Goal: Task Accomplishment & Management: Use online tool/utility

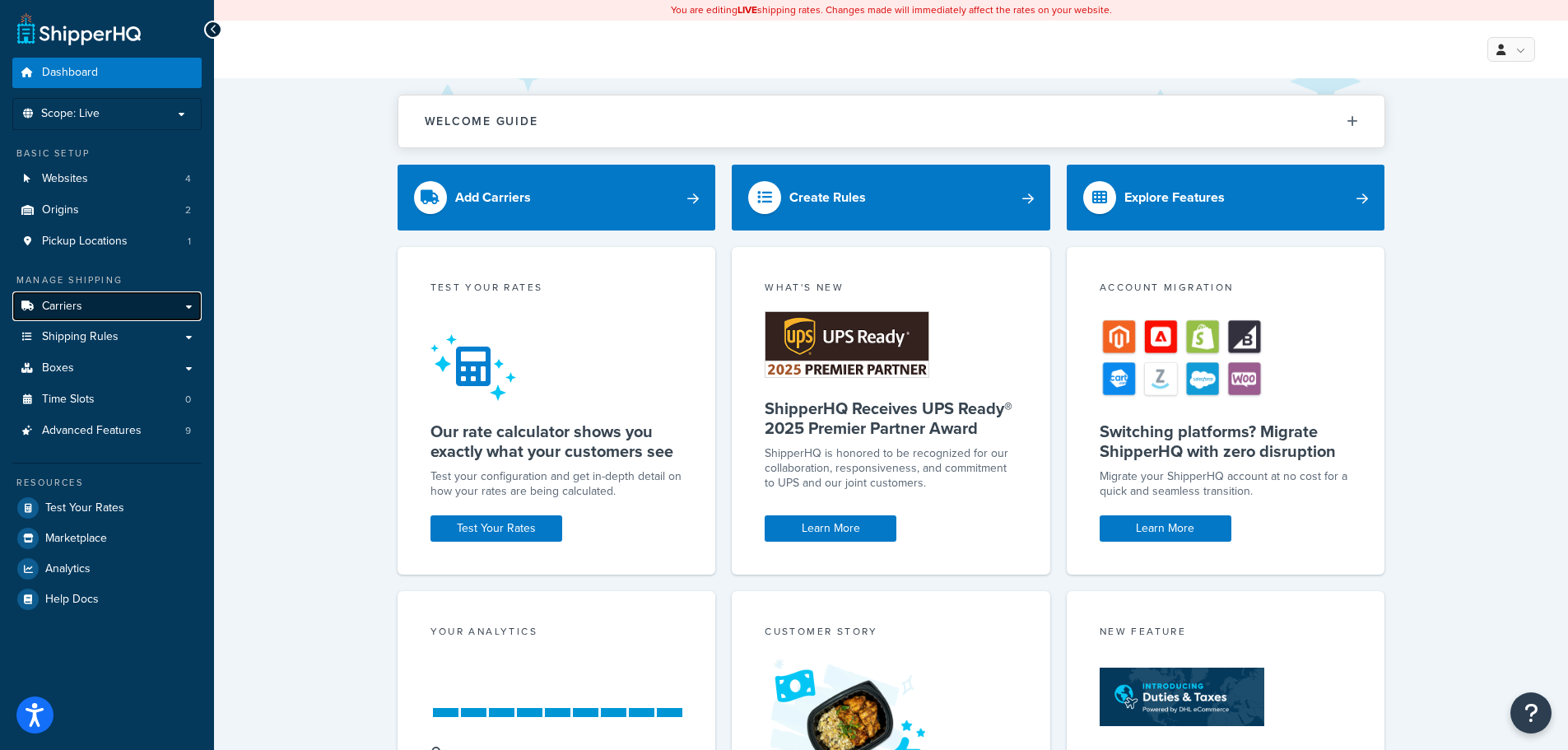
click at [72, 309] on span "Carriers" at bounding box center [62, 306] width 40 height 14
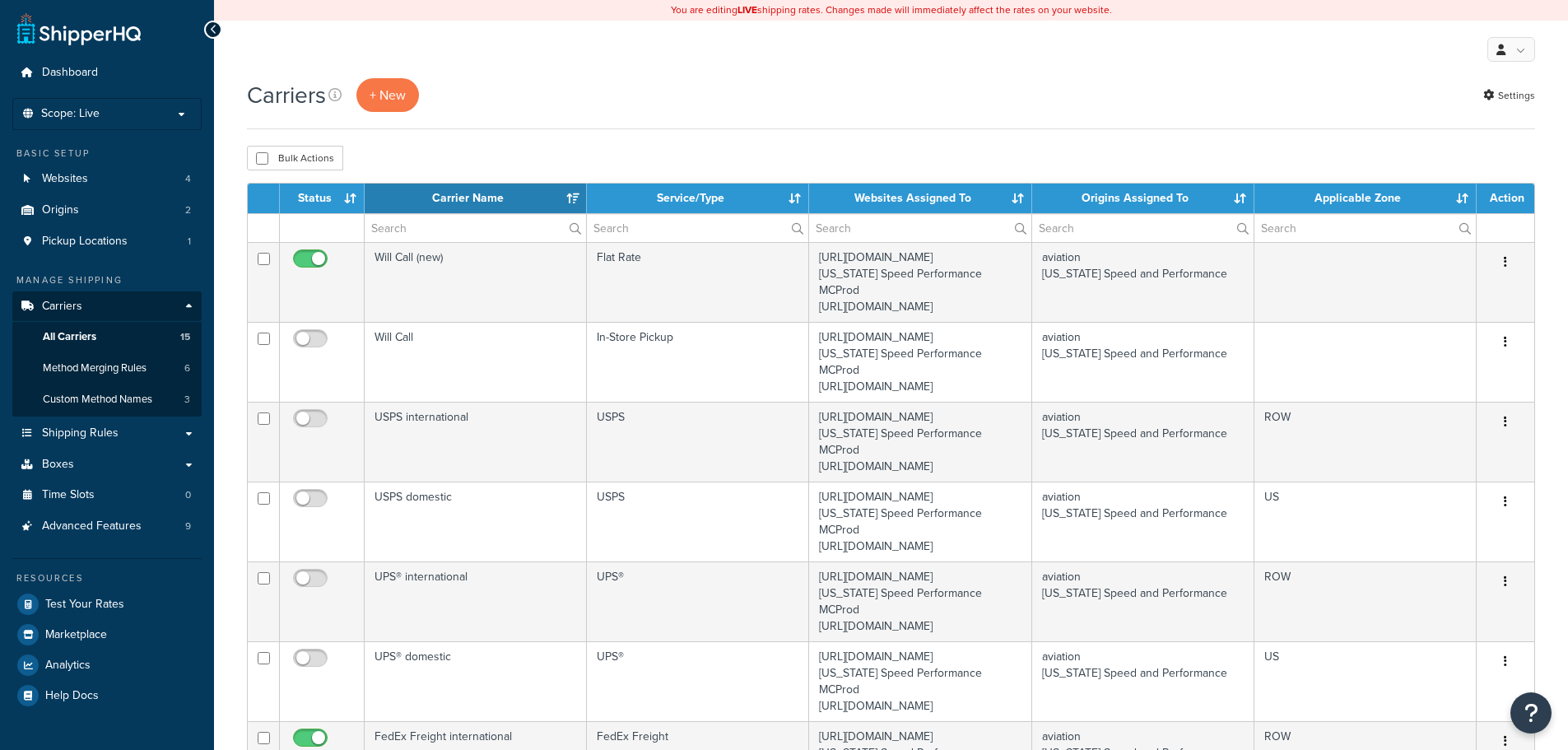
select select "15"
click at [108, 368] on span "Method Merging Rules" at bounding box center [94, 368] width 103 height 14
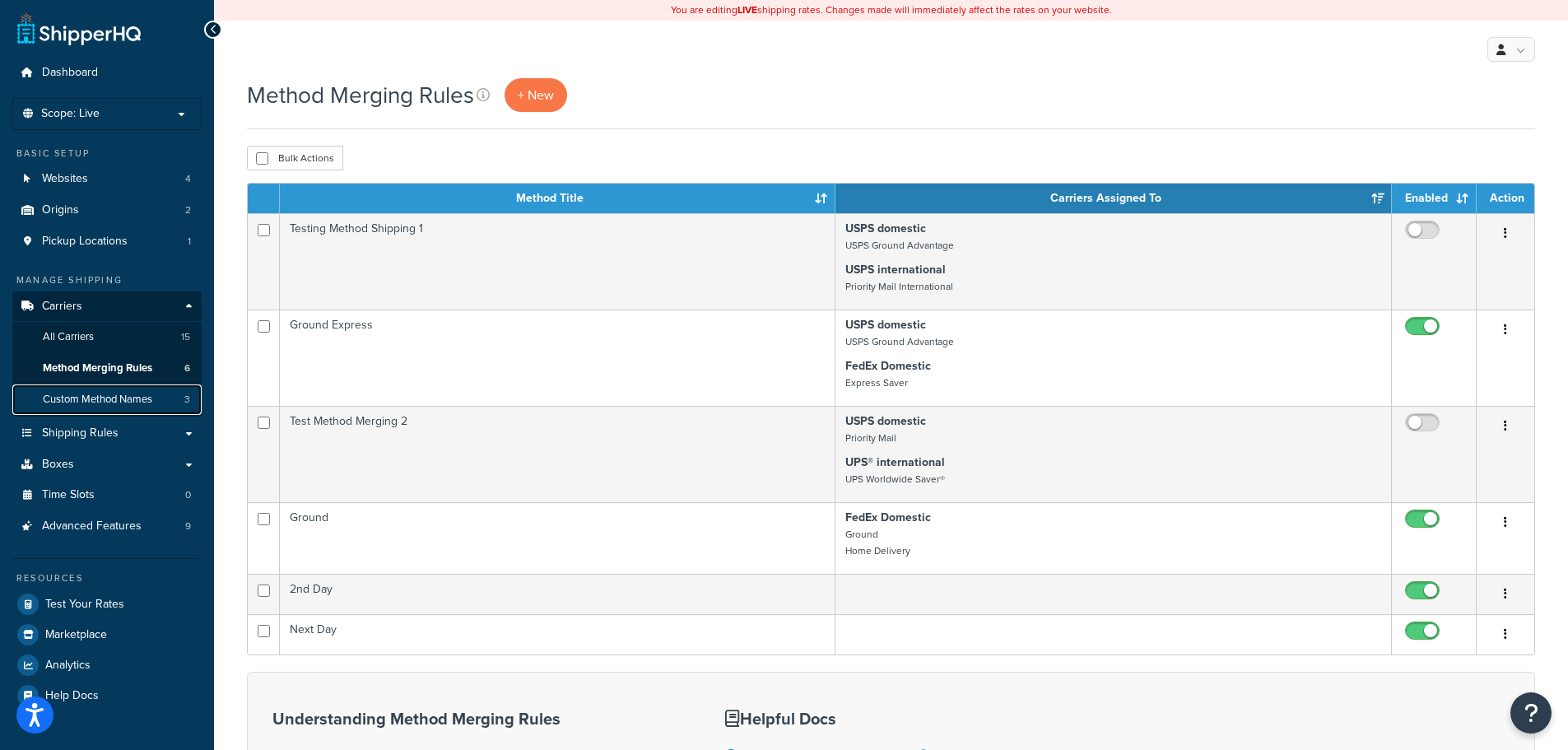
click at [130, 396] on span "Custom Method Names" at bounding box center [96, 400] width 109 height 14
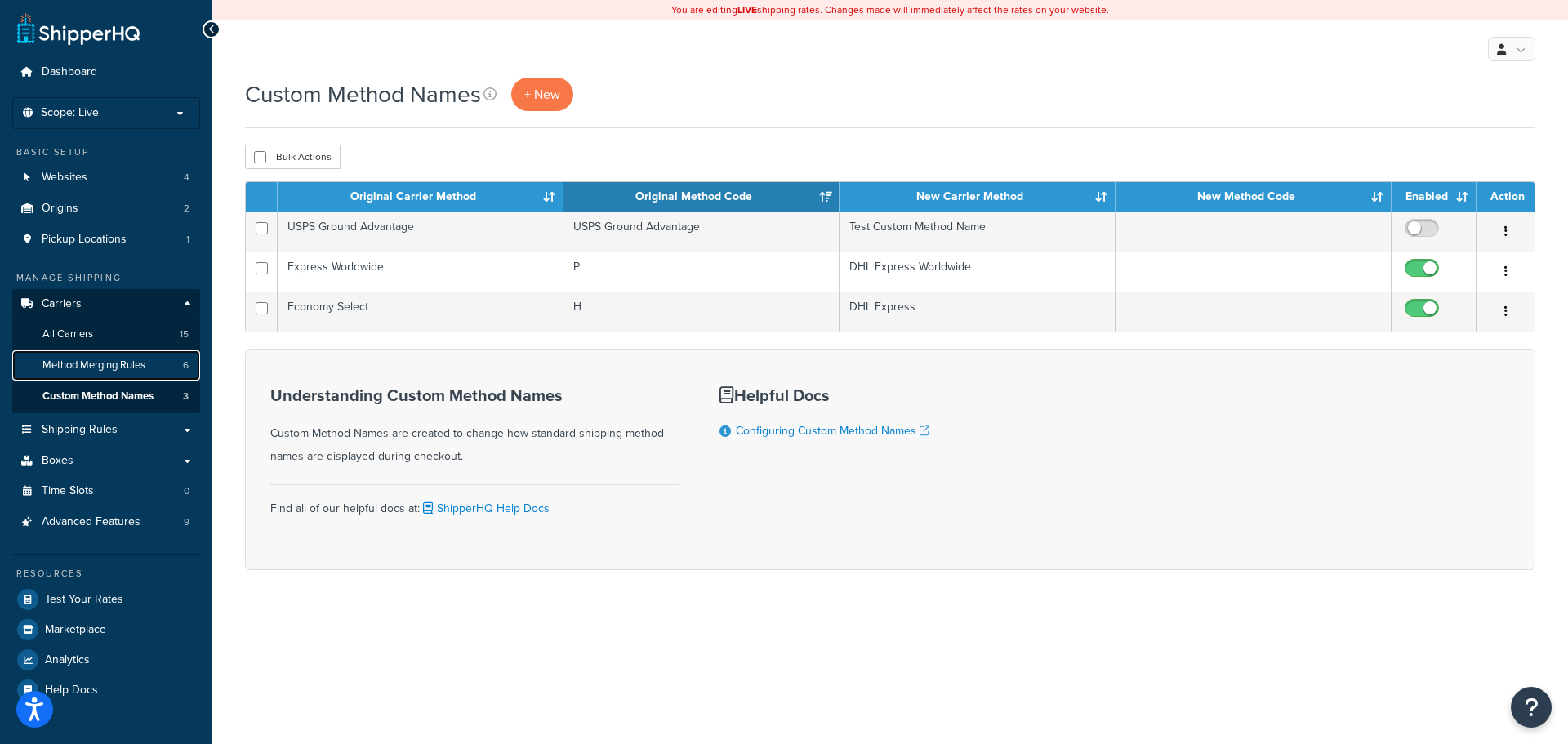
click at [137, 370] on span "Method Merging Rules" at bounding box center [93, 365] width 103 height 14
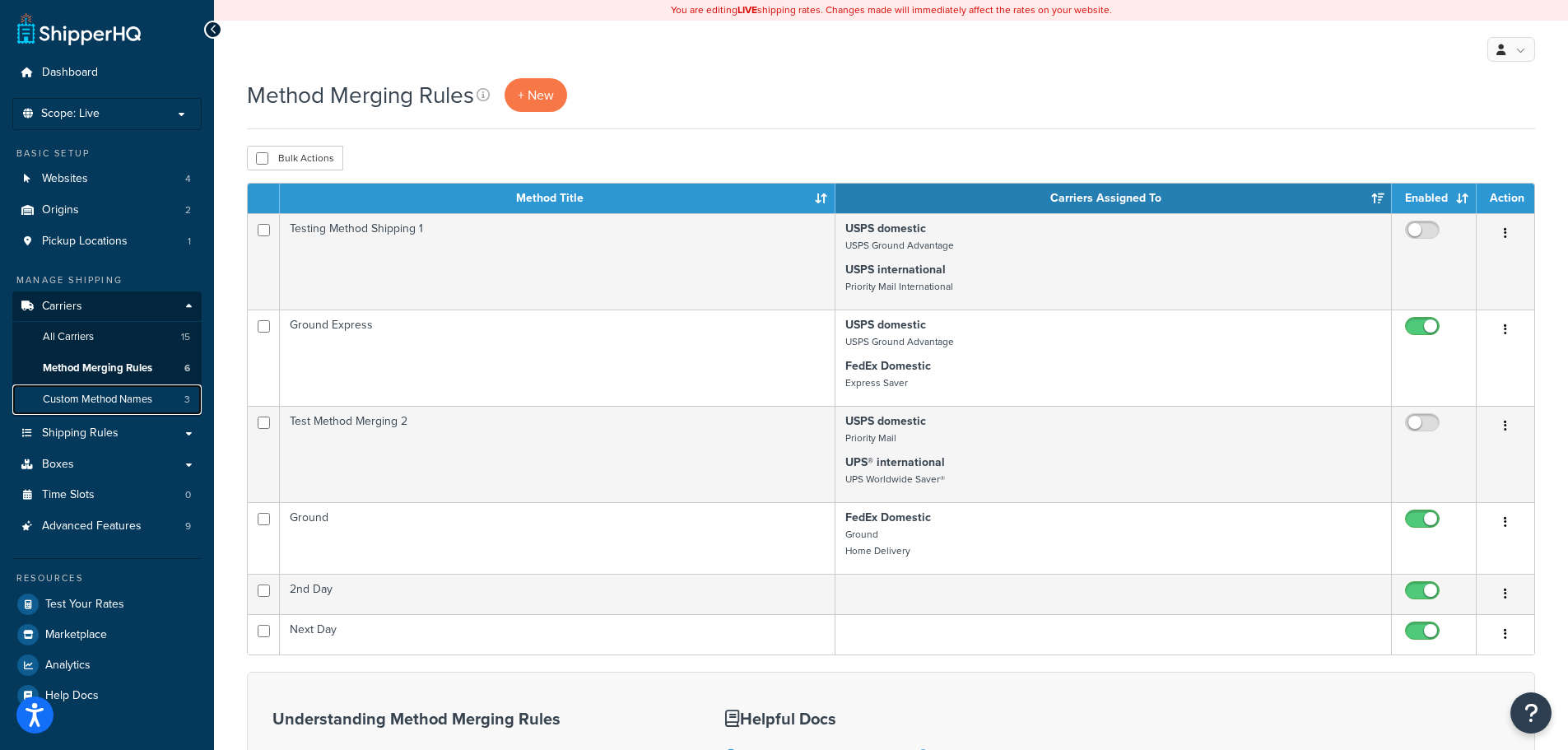
click at [142, 405] on span "Custom Method Names" at bounding box center [96, 400] width 109 height 14
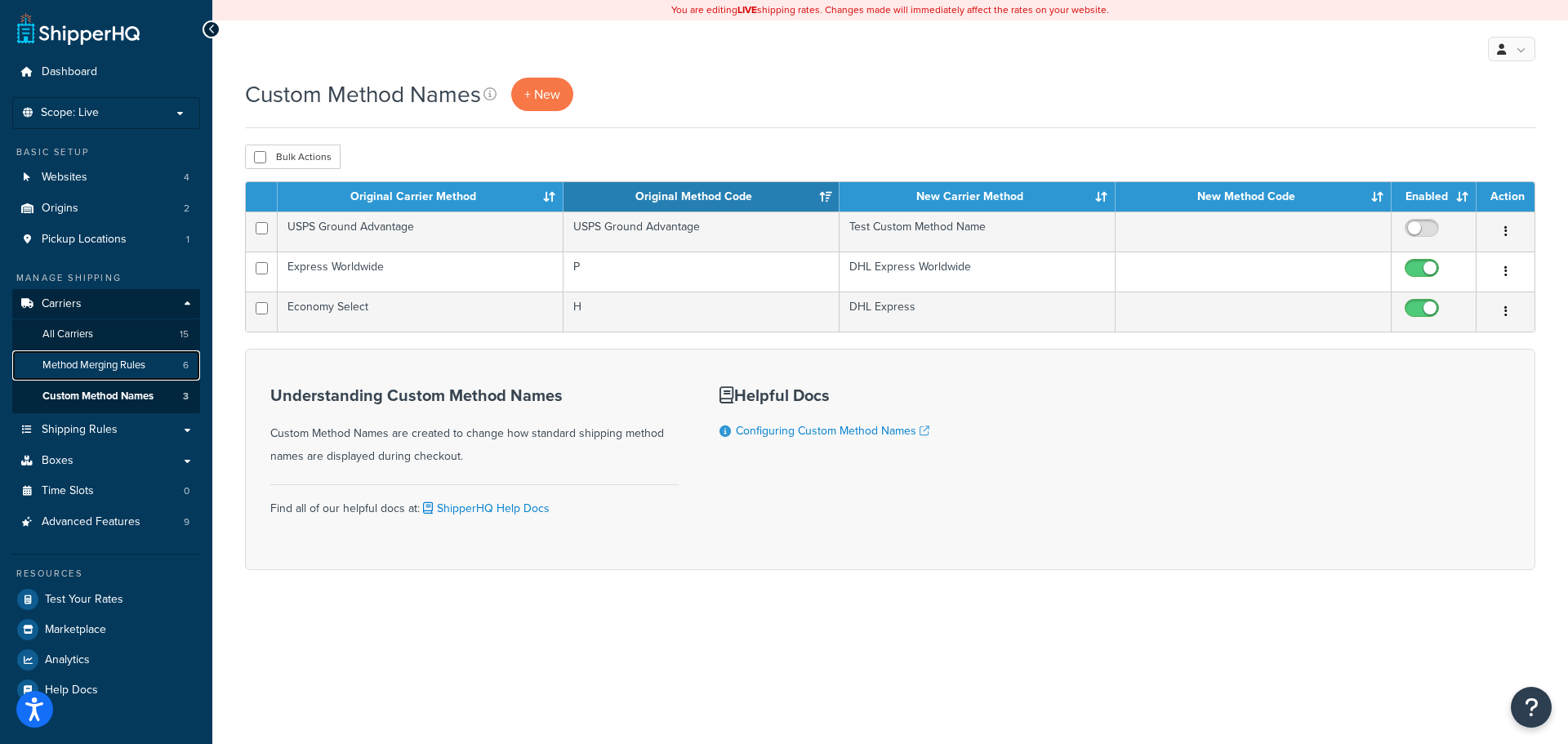
click at [132, 371] on span "Method Merging Rules" at bounding box center [93, 365] width 103 height 14
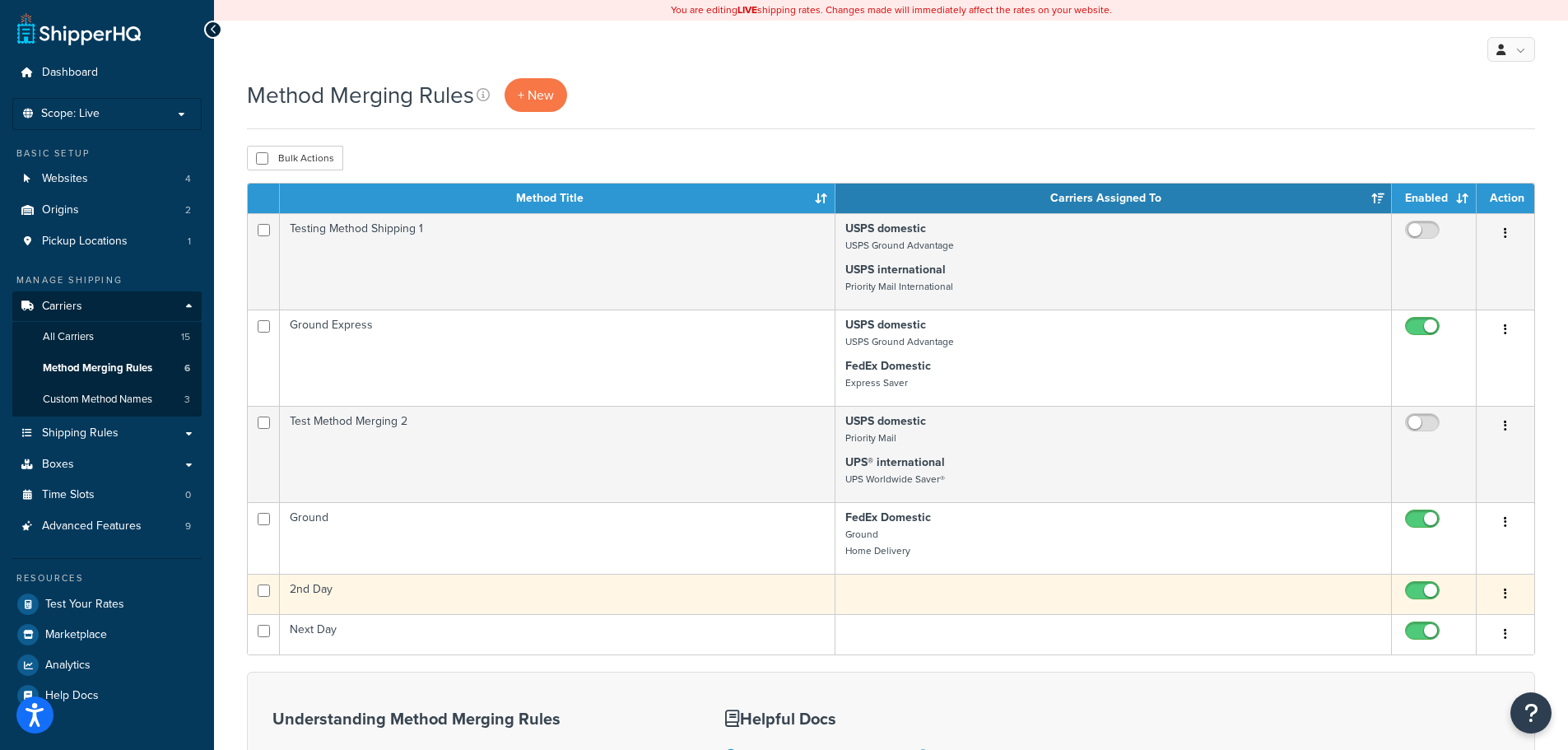
click at [485, 591] on td "2nd Day" at bounding box center [557, 594] width 555 height 40
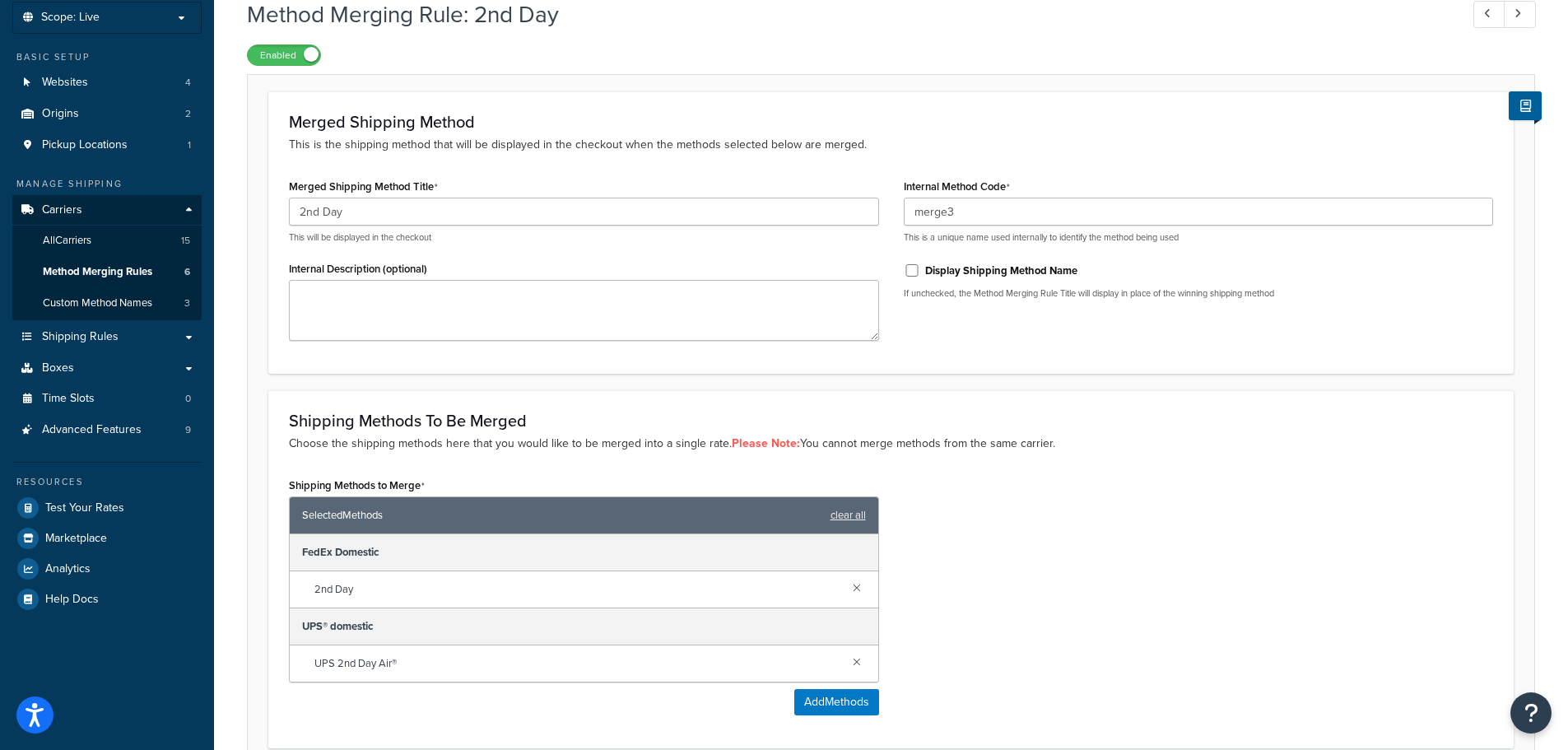
scroll to position [245, 0]
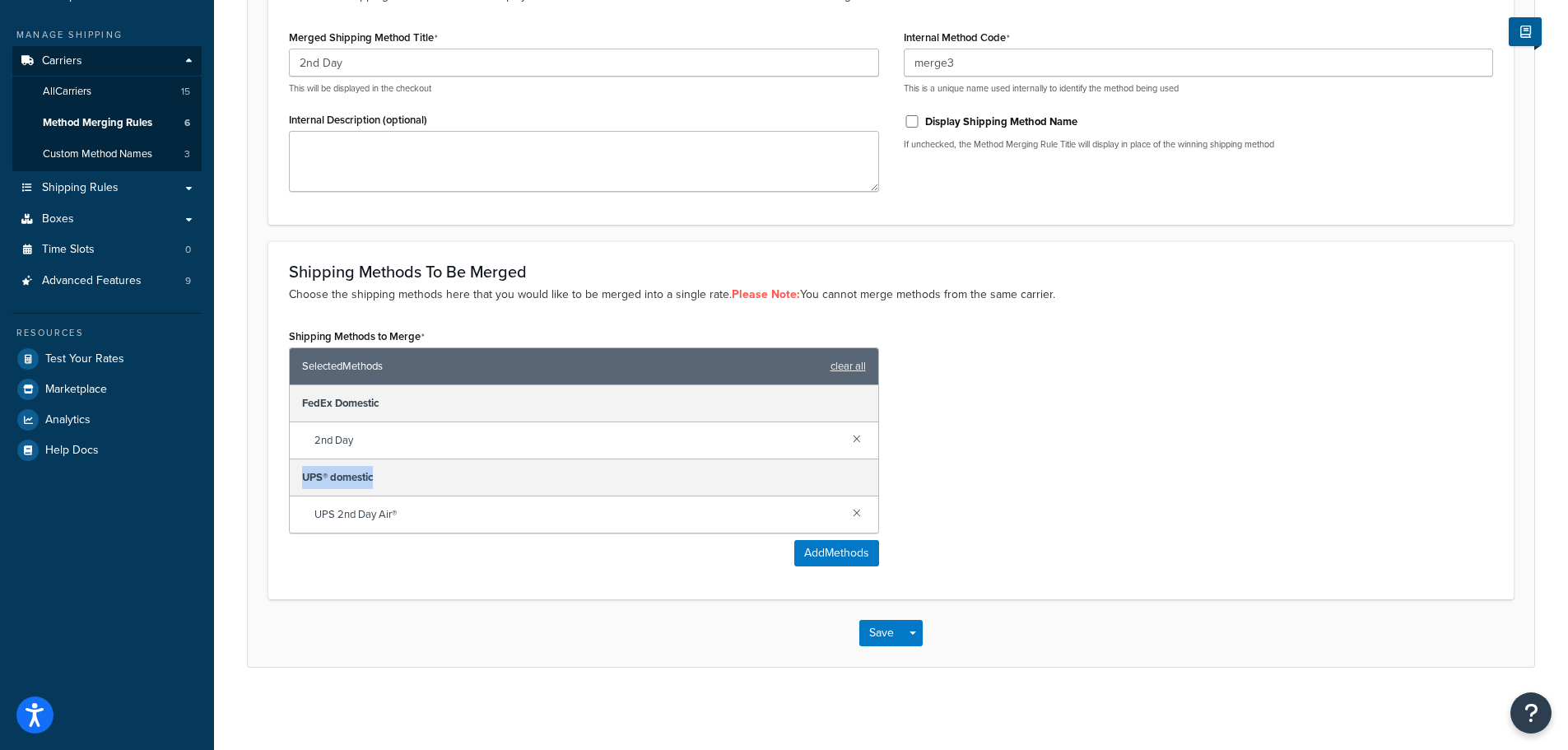
drag, startPoint x: 379, startPoint y: 483, endPoint x: 301, endPoint y: 490, distance: 78.3
click at [301, 490] on div "UPS® domestic" at bounding box center [584, 478] width 589 height 37
drag, startPoint x: 1058, startPoint y: 297, endPoint x: 288, endPoint y: 298, distance: 770.0
click at [288, 298] on div "Shipping Methods To Be Merged Choose the shipping methods here that you would l…" at bounding box center [891, 420] width 1245 height 358
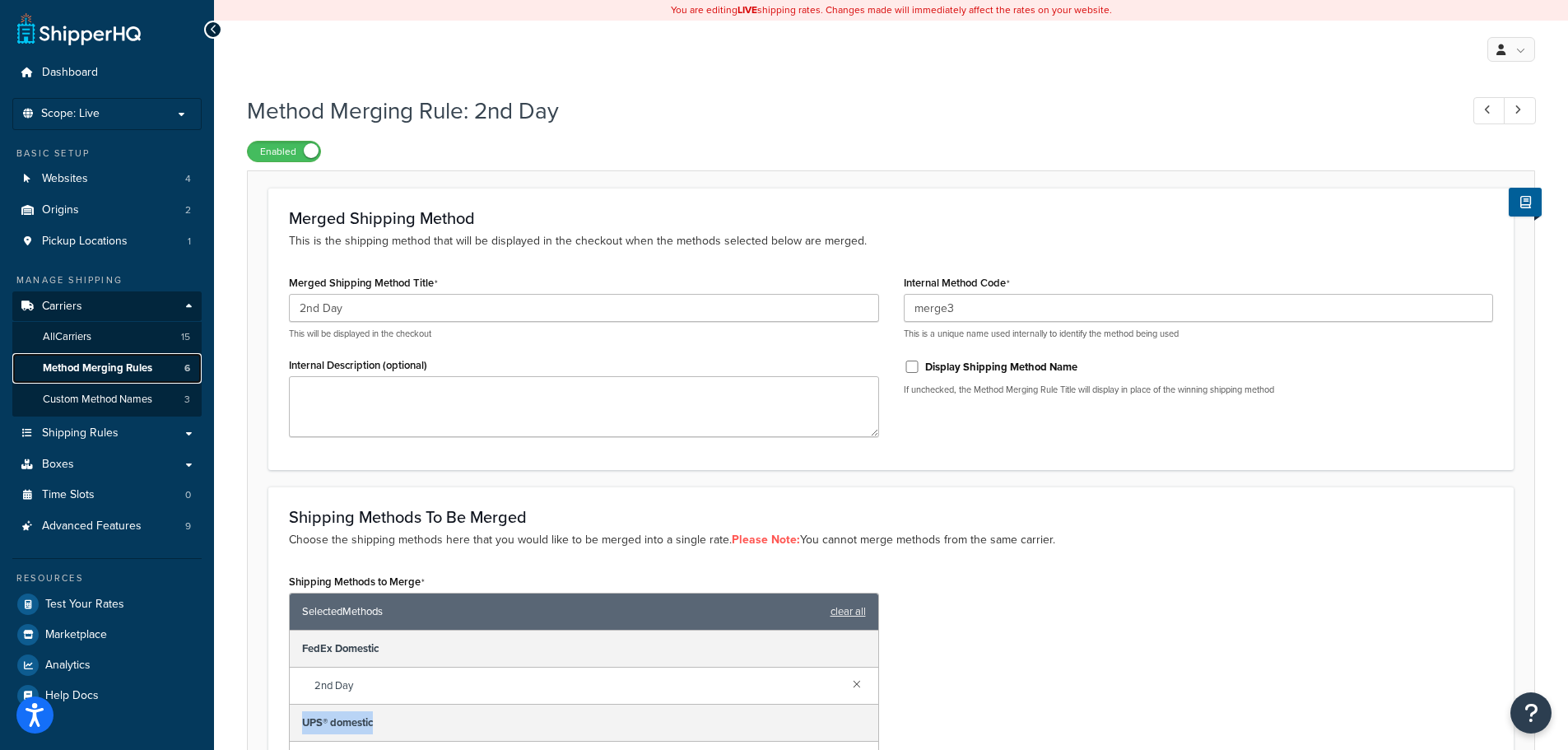
click at [132, 361] on span "Method Merging Rules" at bounding box center [96, 368] width 109 height 14
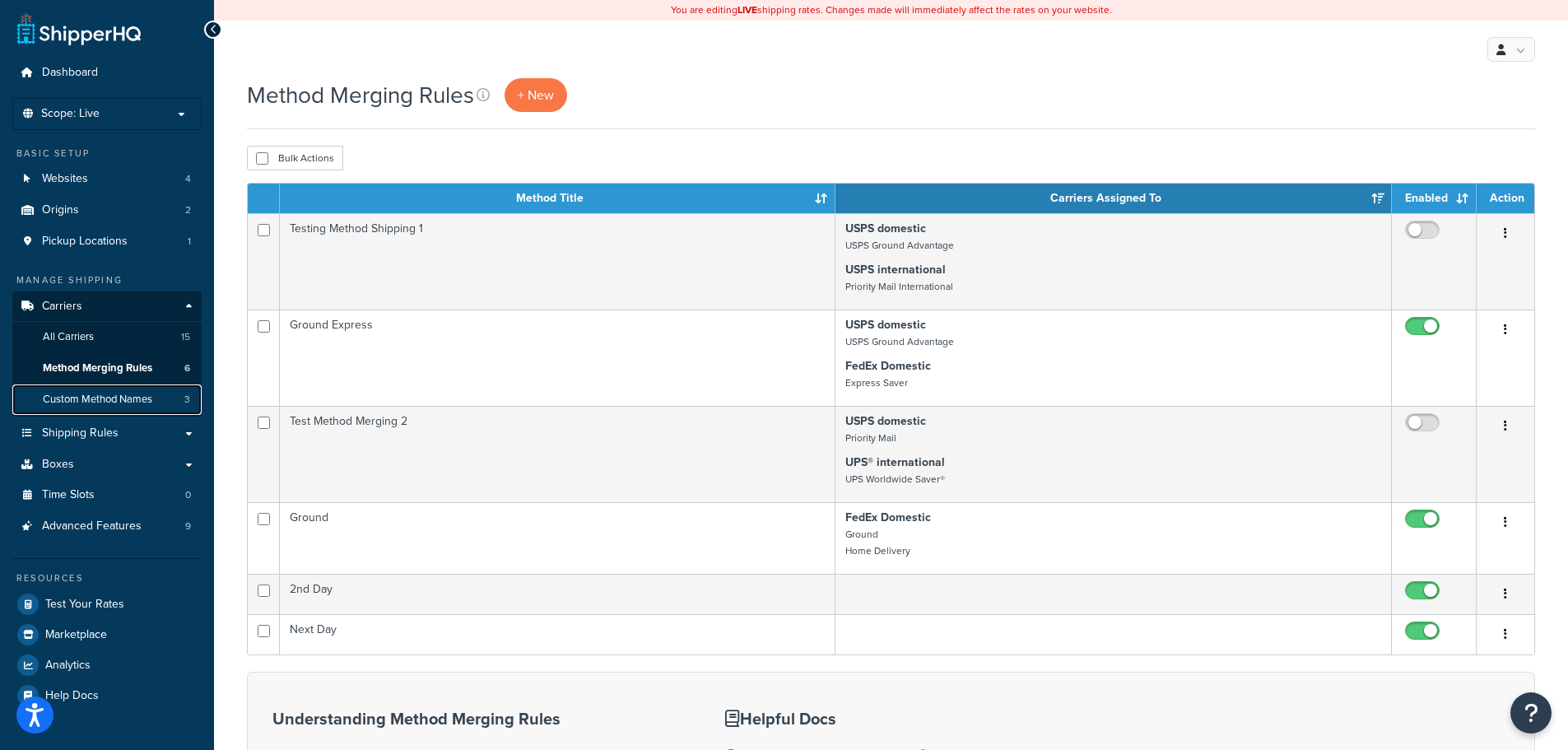
click at [119, 395] on span "Custom Method Names" at bounding box center [96, 400] width 109 height 14
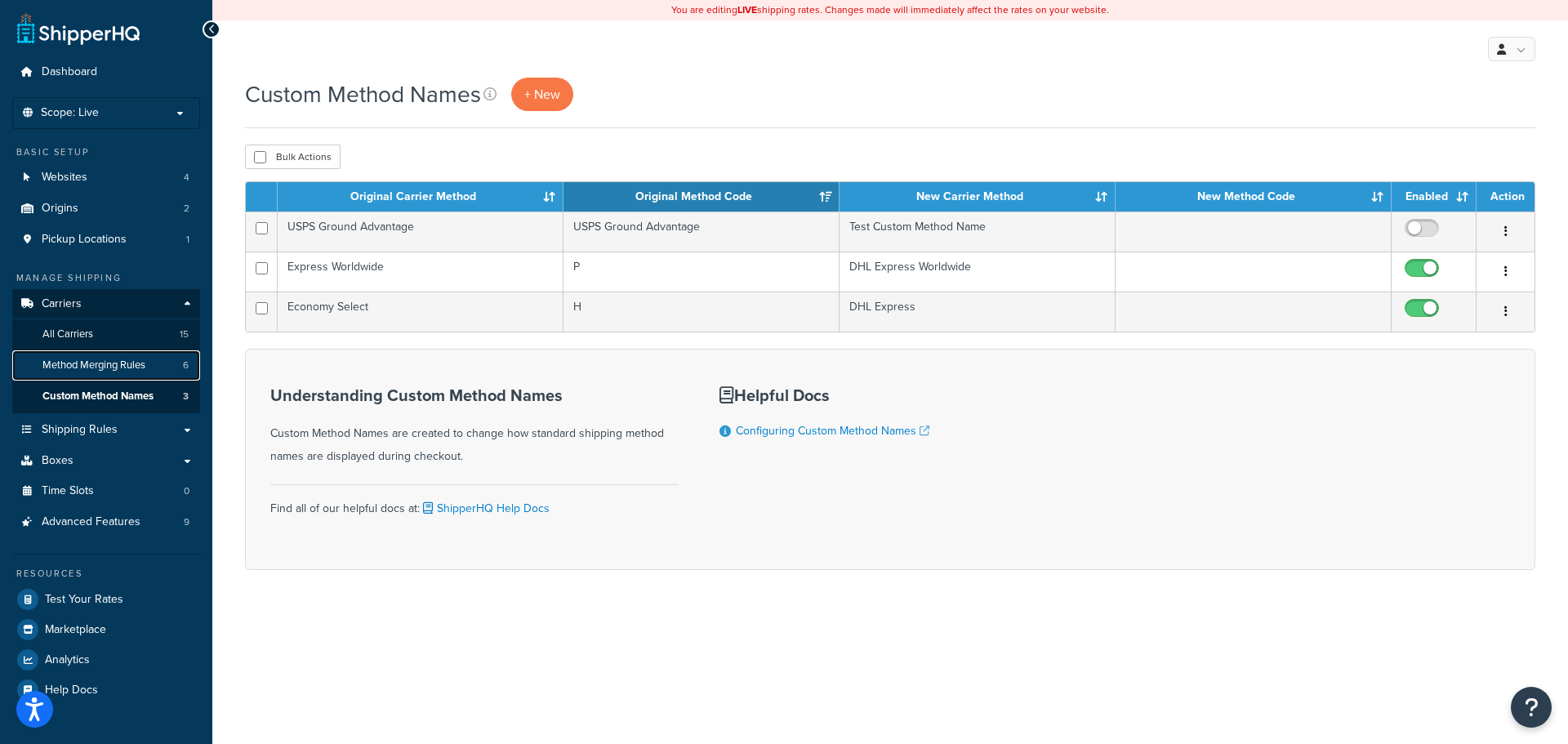
click at [144, 371] on span "Method Merging Rules" at bounding box center [93, 365] width 103 height 14
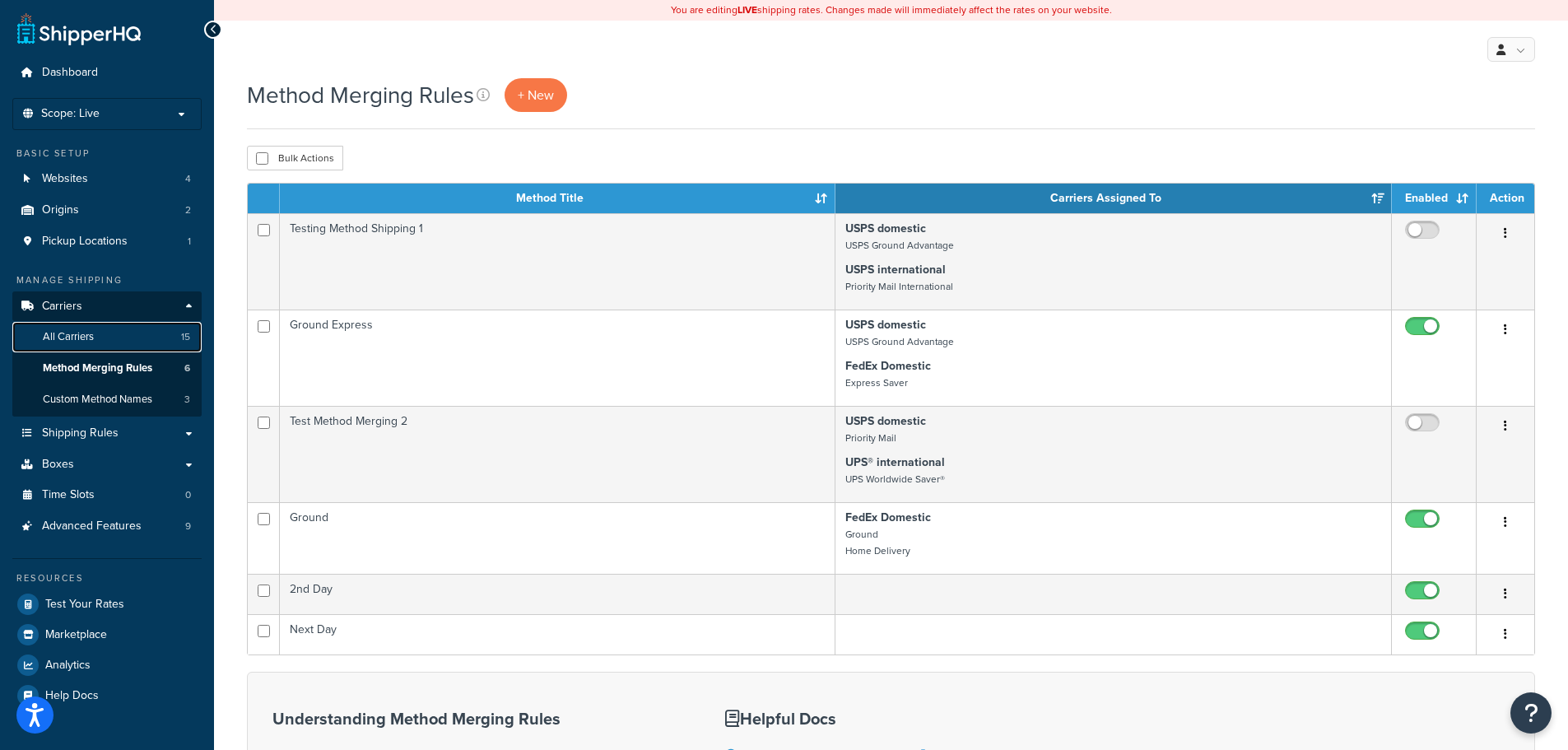
click at [120, 332] on link "All Carriers 15" at bounding box center [107, 337] width 189 height 31
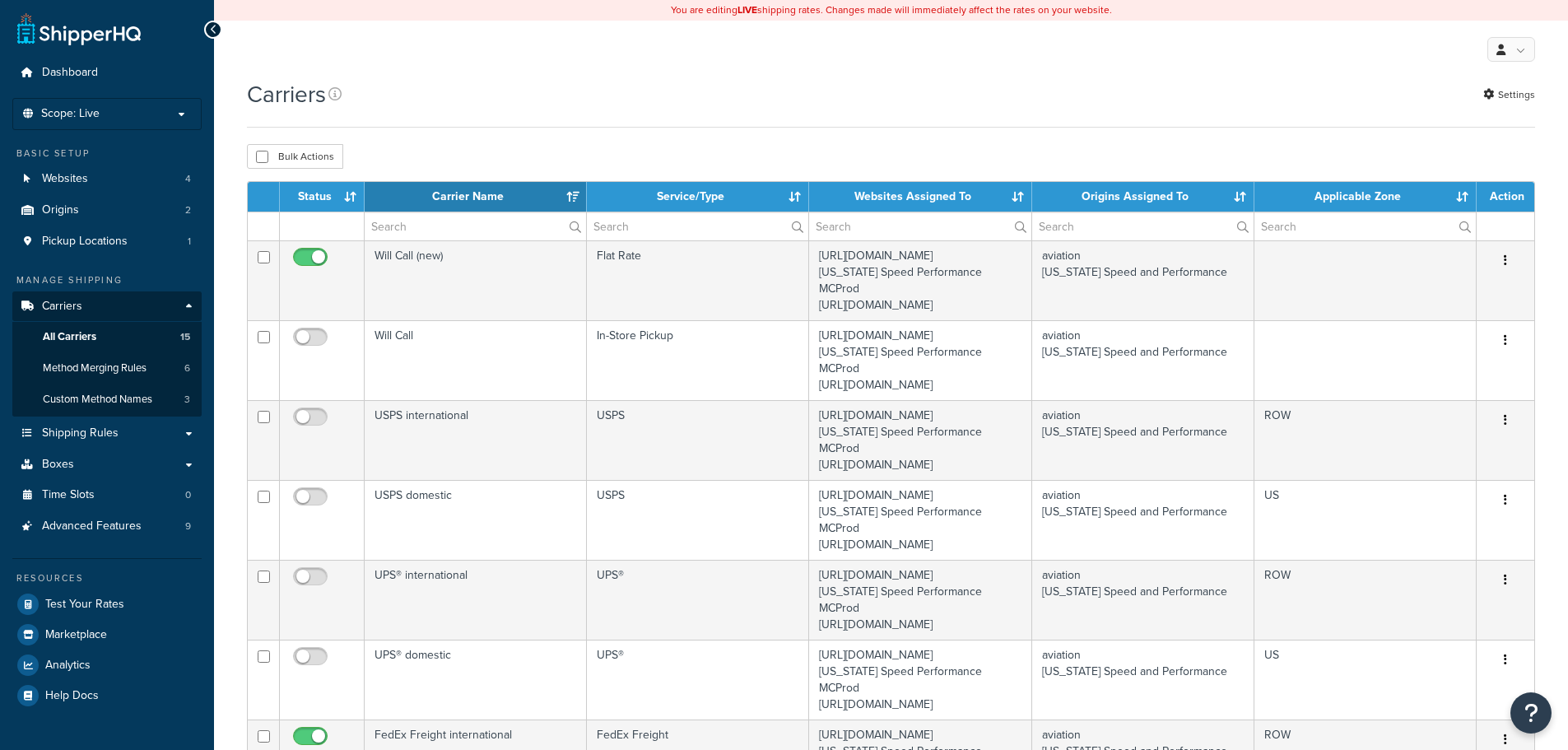
select select "15"
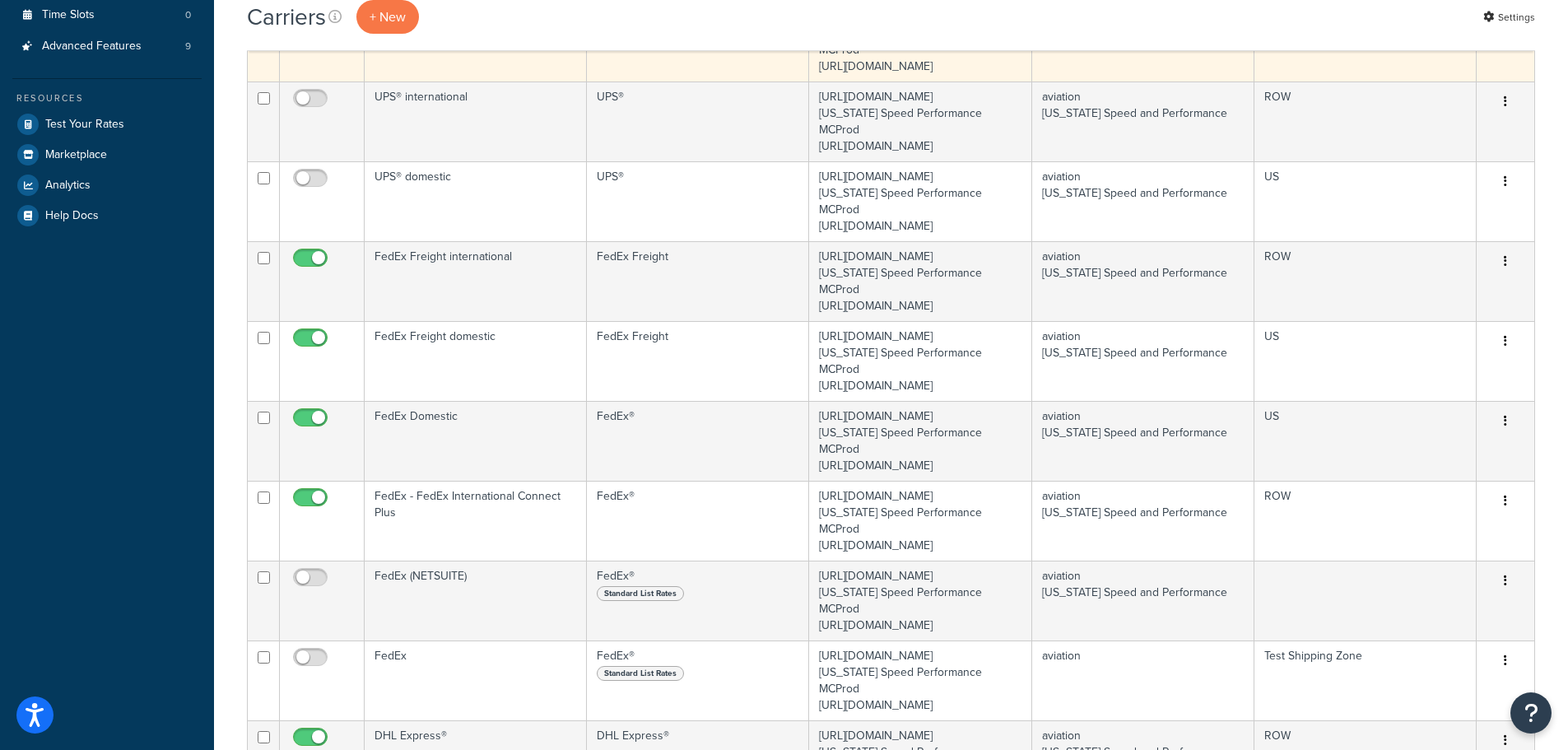
scroll to position [494, 0]
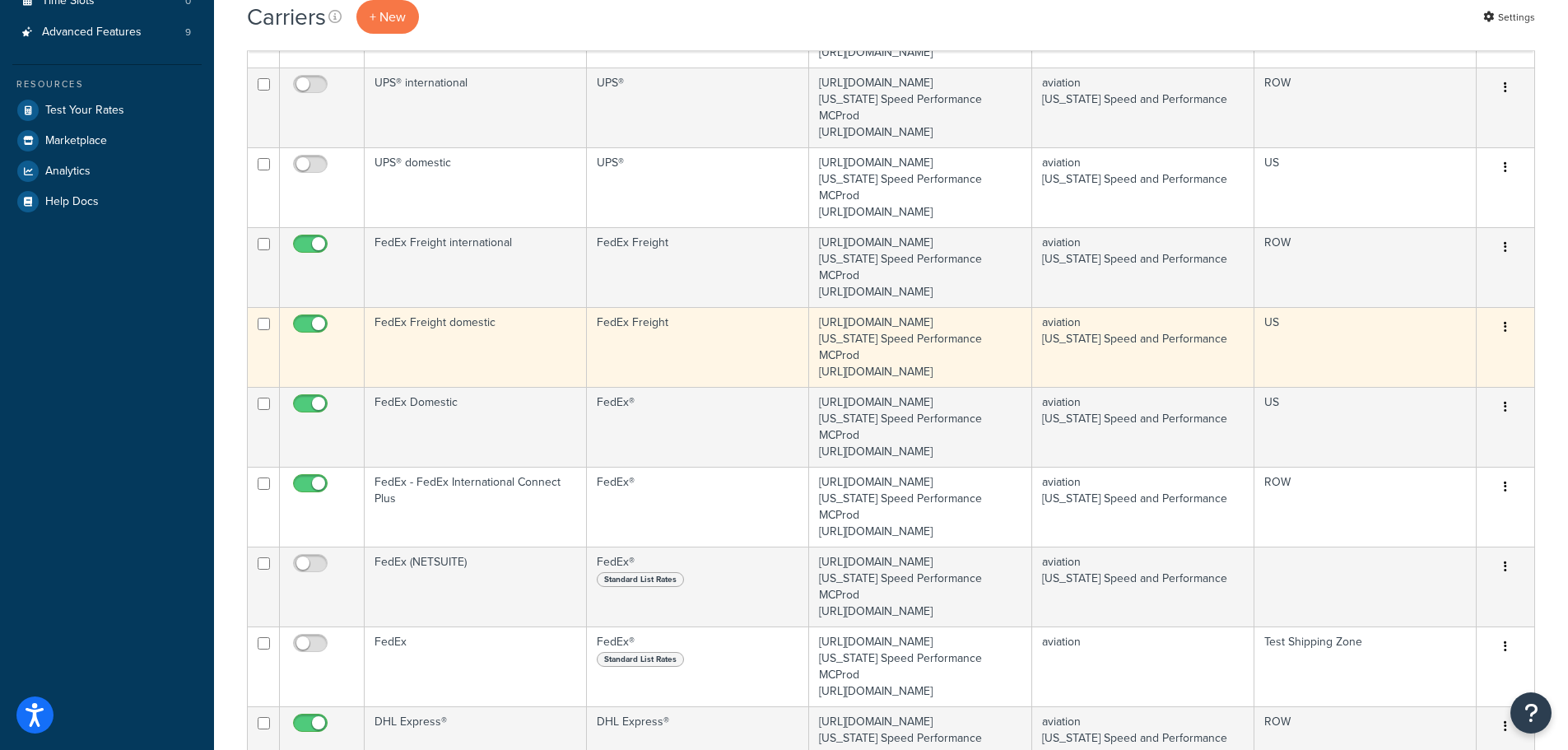
click at [505, 387] on td "FedEx Freight domestic" at bounding box center [475, 346] width 222 height 80
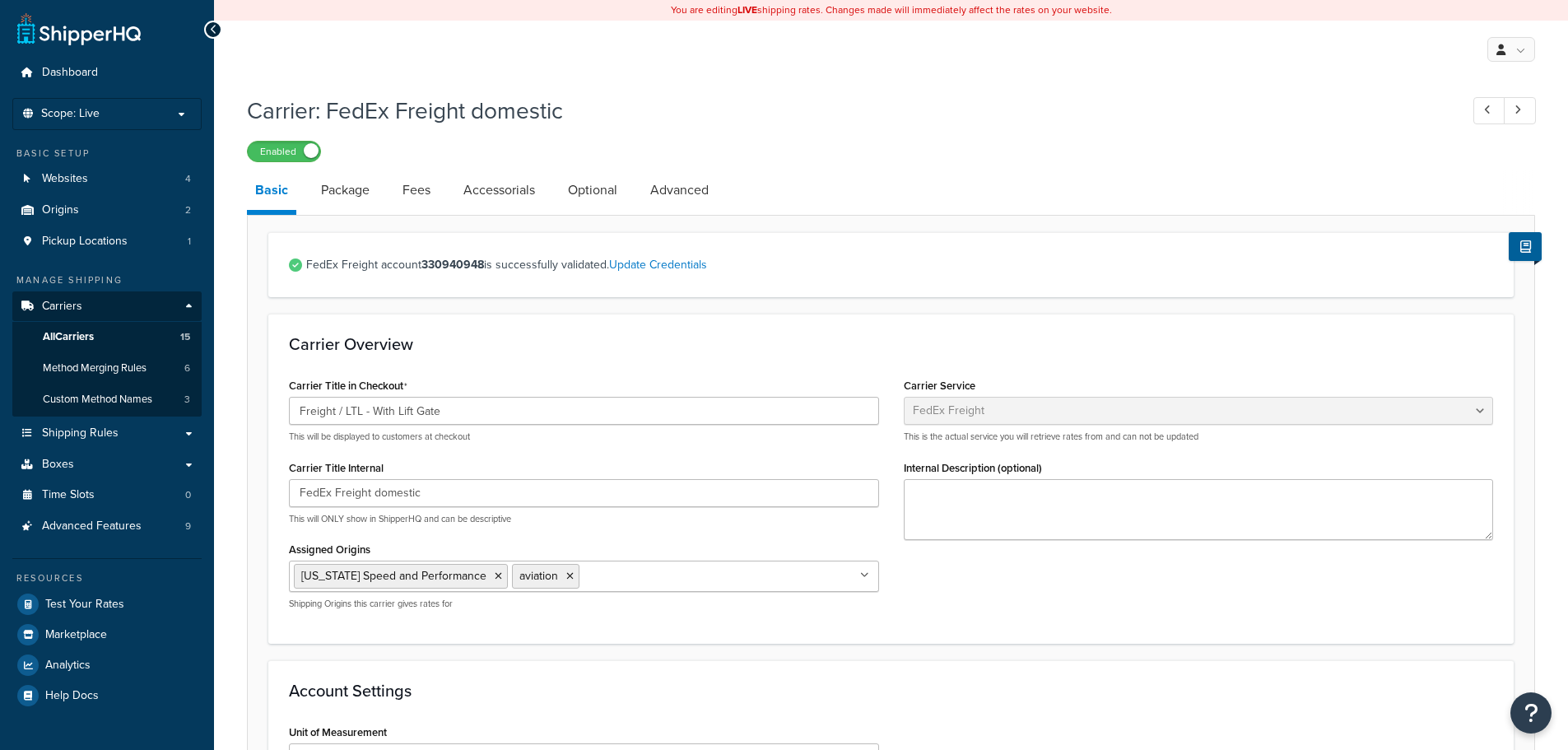
select select "fedExFreight"
